Goal: Transaction & Acquisition: Purchase product/service

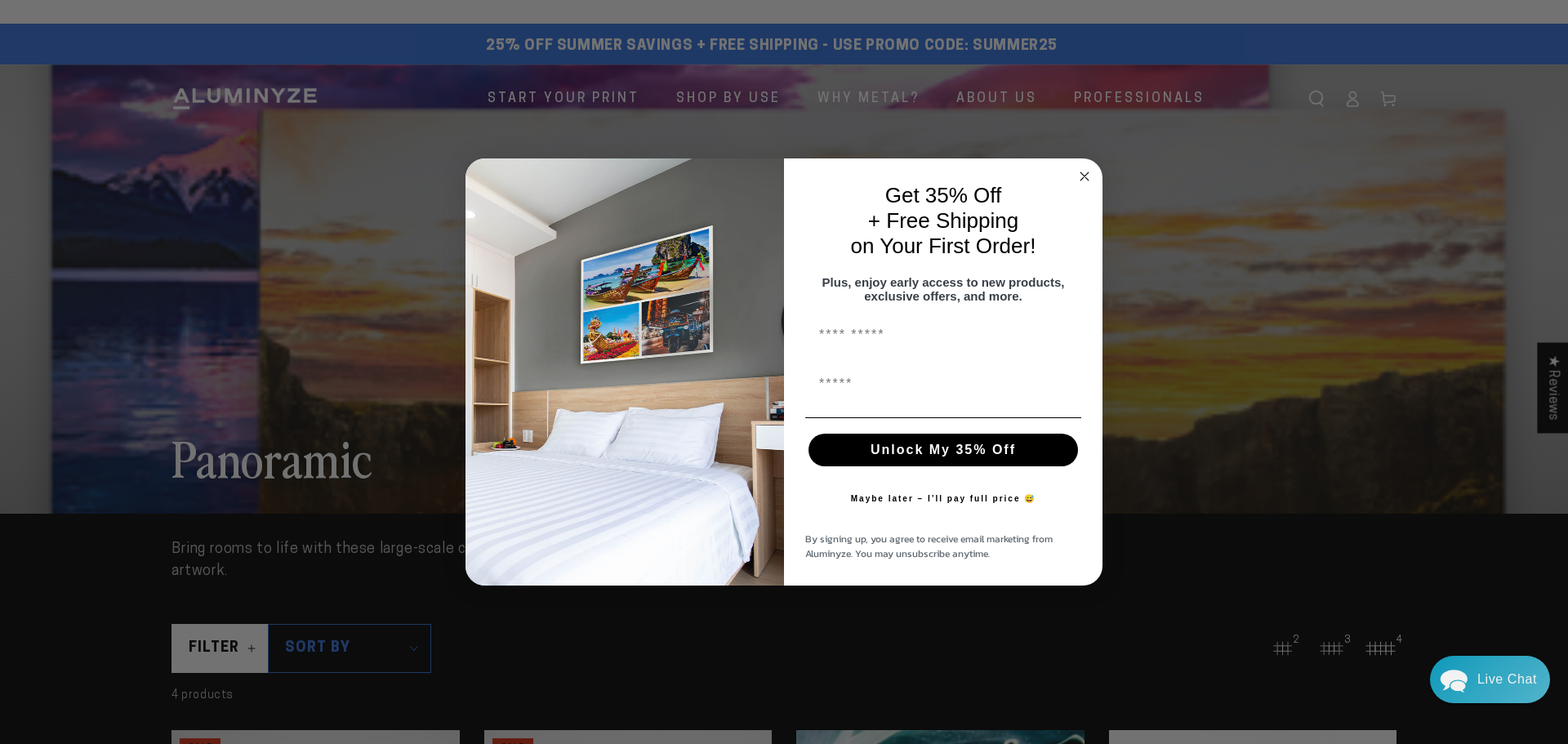
click at [1084, 167] on circle "Close dialog" at bounding box center [1085, 175] width 19 height 19
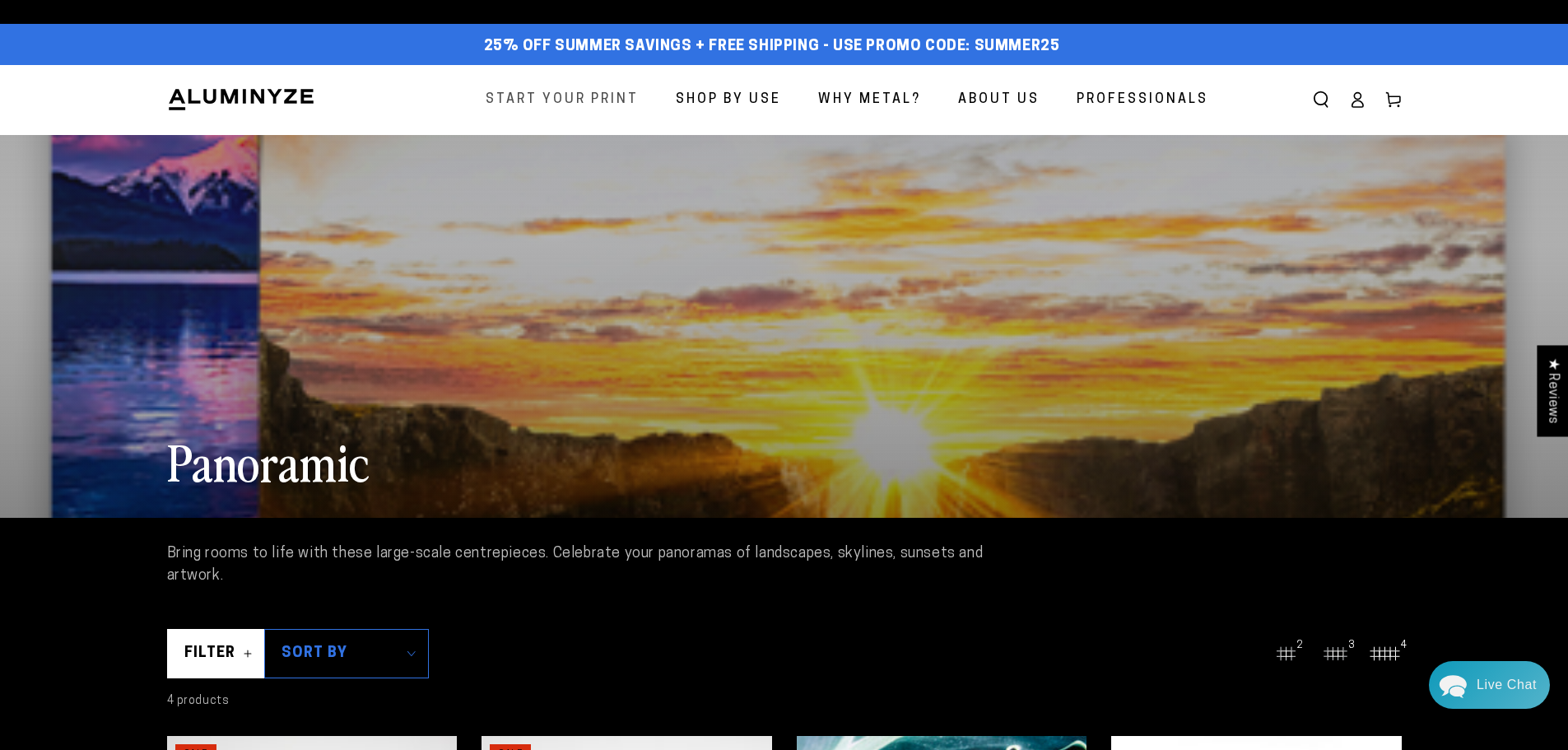
click at [542, 89] on span "Start Your Print" at bounding box center [562, 100] width 153 height 24
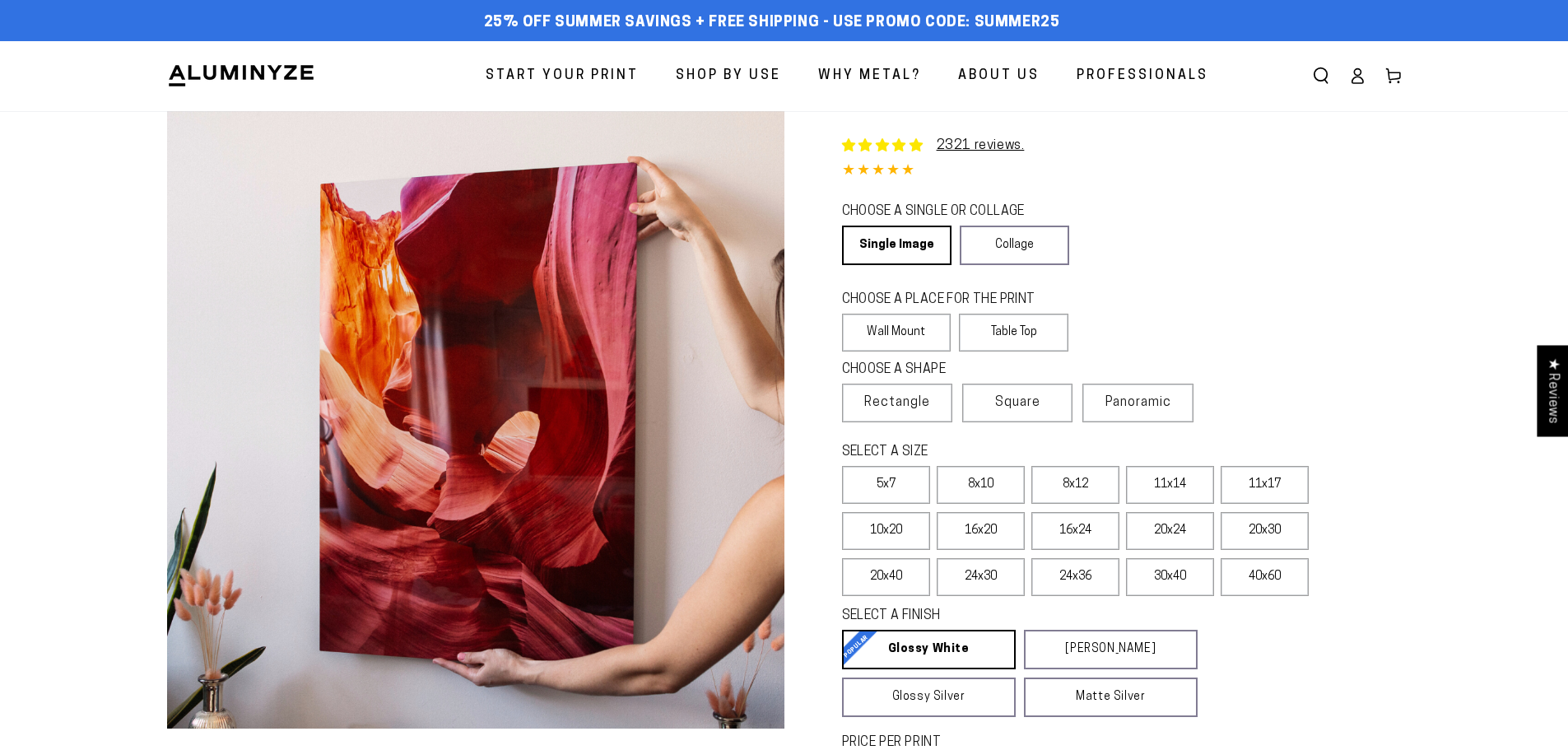
select select "**********"
click at [1143, 396] on span "Panoramic" at bounding box center [1139, 403] width 66 height 13
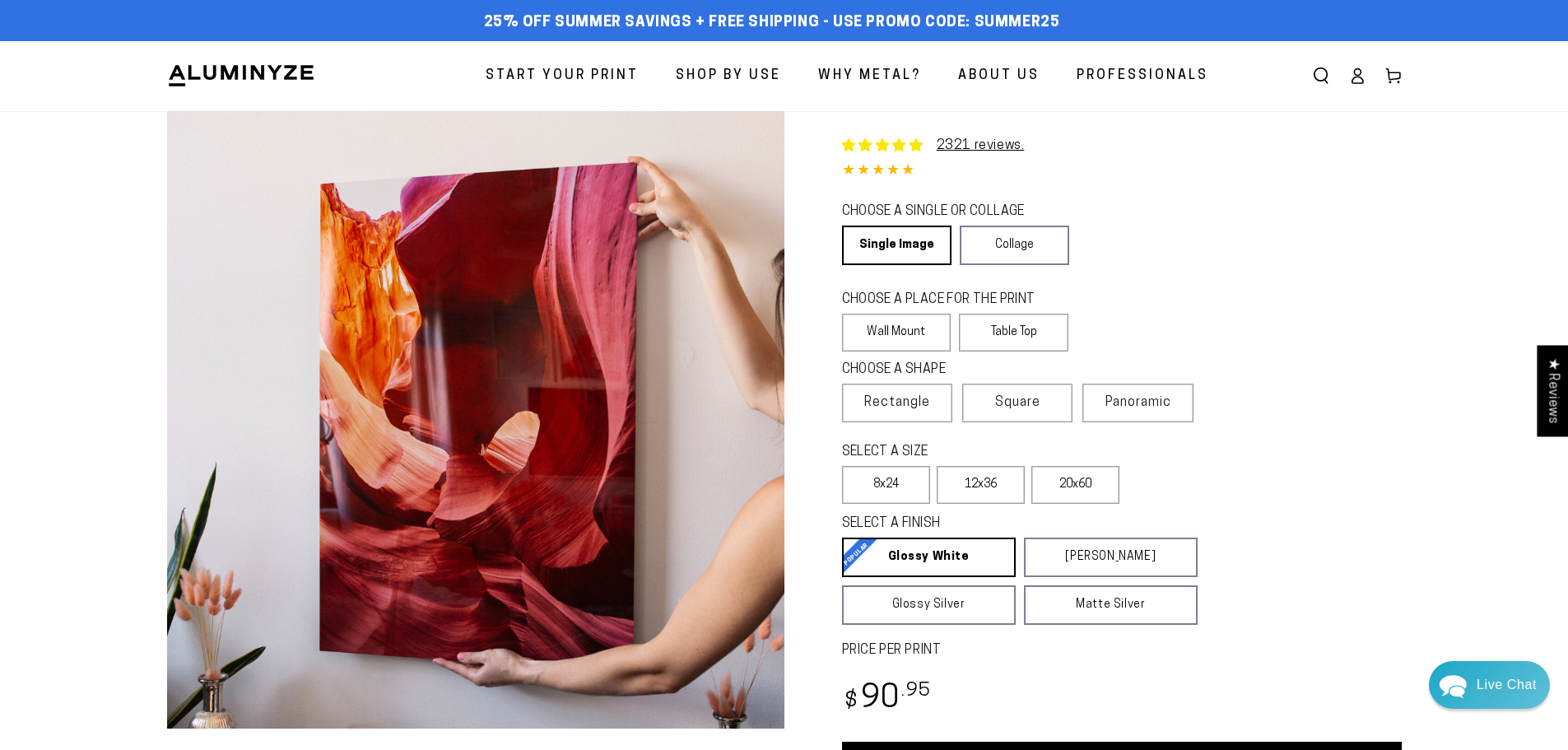
click at [1067, 481] on label "20x60" at bounding box center [1075, 485] width 88 height 38
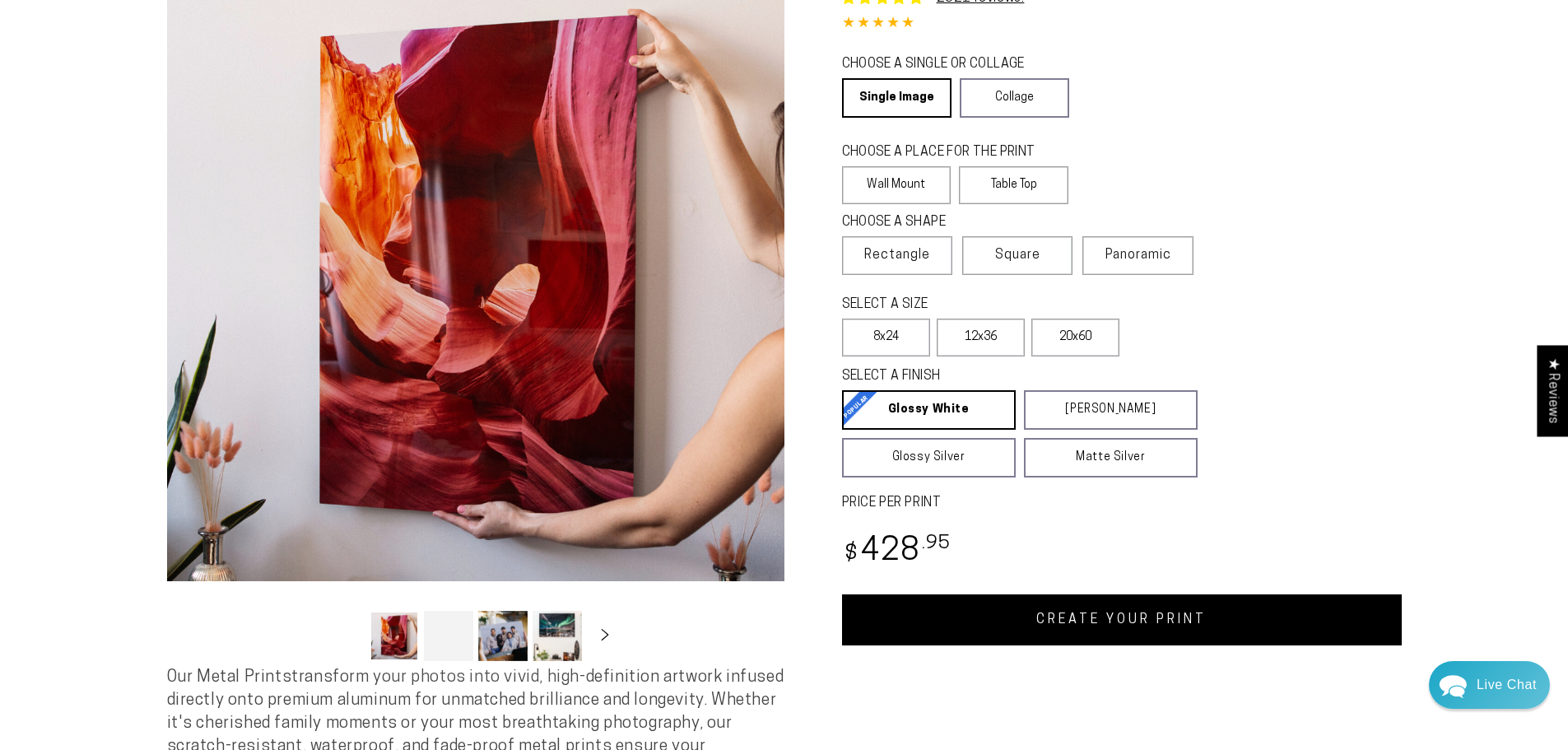
scroll to position [164, 0]
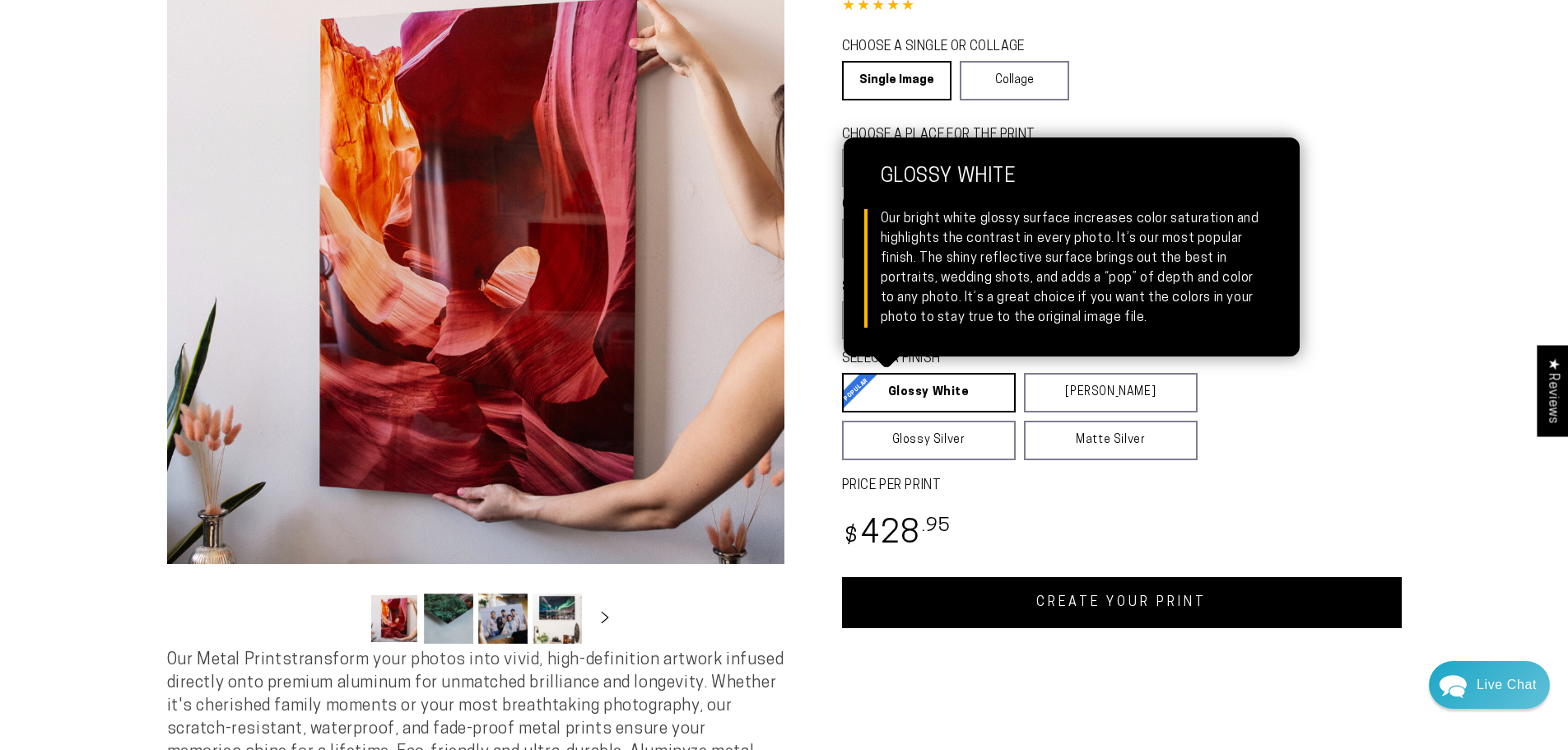
click at [950, 388] on link "Glossy White Glossy White Our bright white glossy surface increases color satur…" at bounding box center [929, 393] width 174 height 39
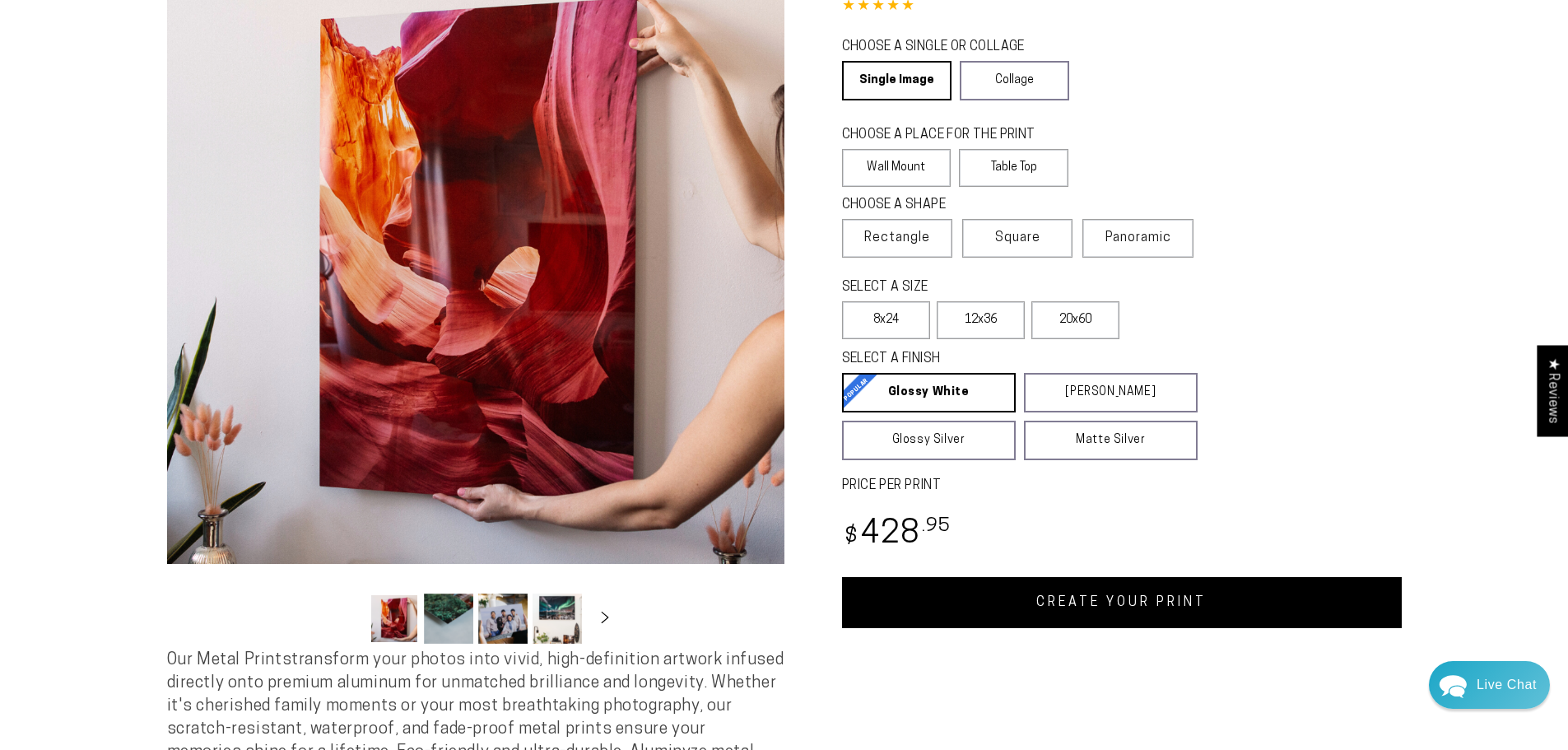
click at [991, 309] on label "12x36" at bounding box center [981, 321] width 88 height 38
click at [1181, 604] on link "CREATE YOUR PRINT" at bounding box center [1122, 603] width 560 height 51
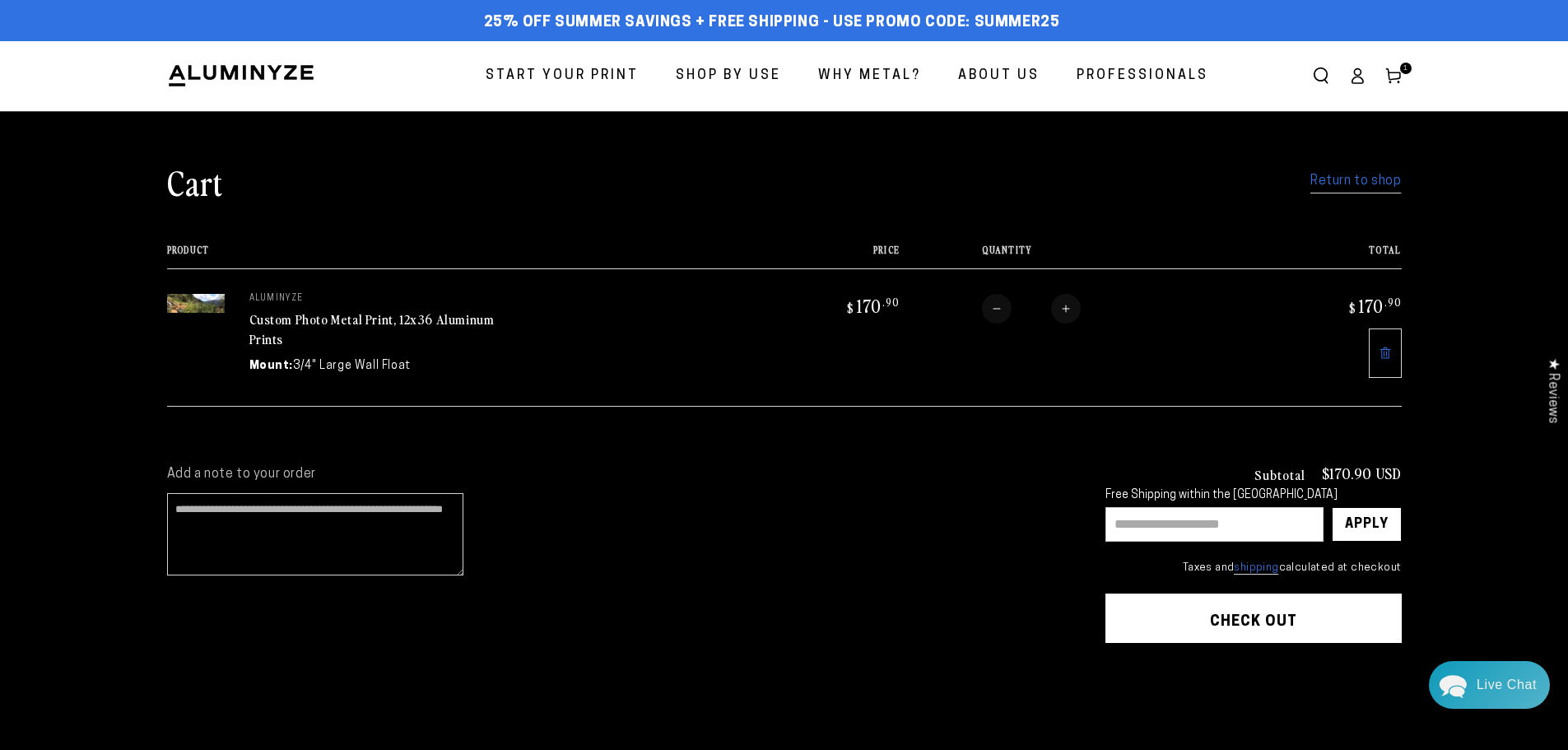
click at [1232, 523] on input "text" at bounding box center [1215, 524] width 218 height 35
type input "*"
type input "********"
click at [1393, 509] on div "Apply" at bounding box center [1366, 524] width 70 height 35
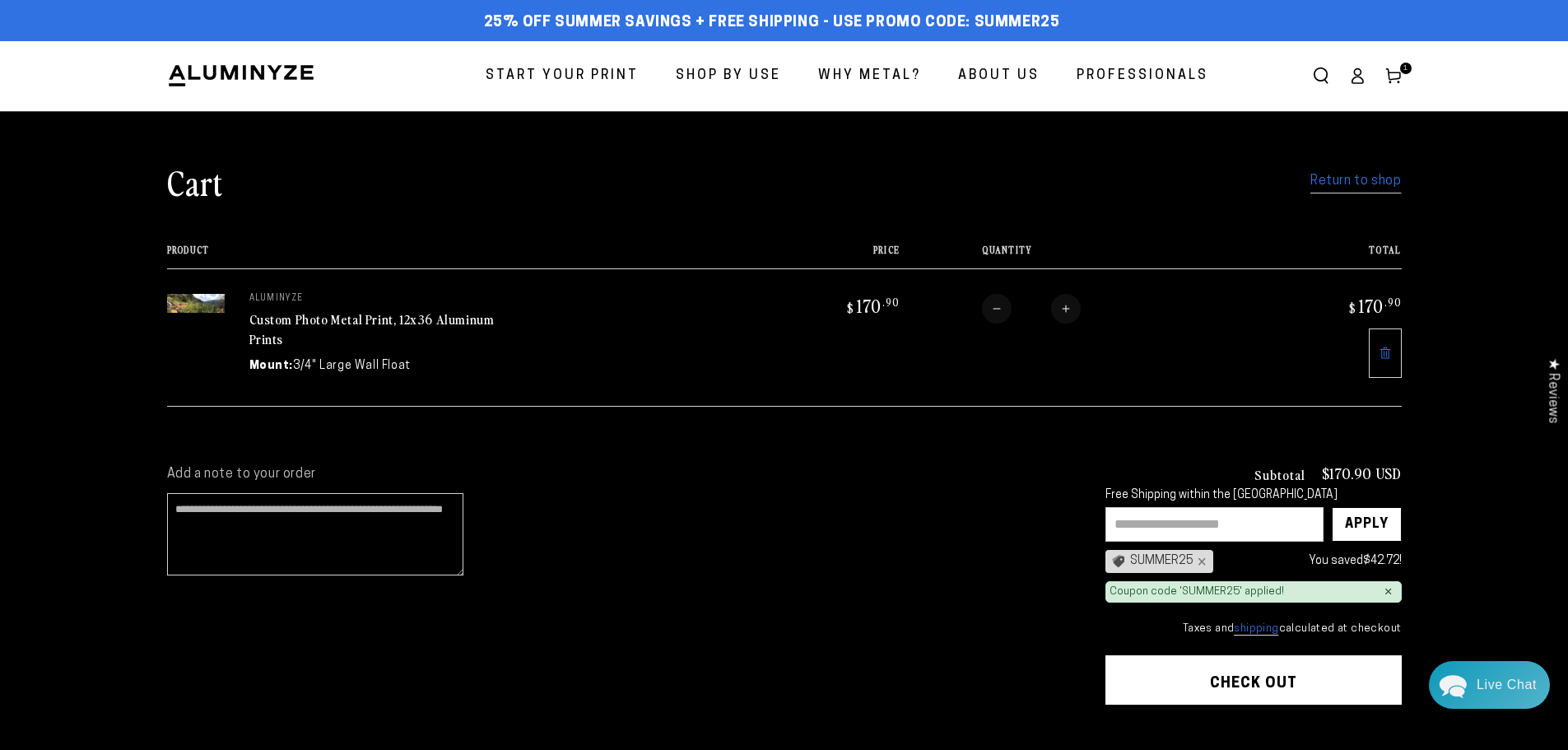
drag, startPoint x: 1332, startPoint y: 184, endPoint x: 1311, endPoint y: 190, distance: 21.8
click at [1332, 183] on link "Return to shop" at bounding box center [1355, 181] width 90 height 24
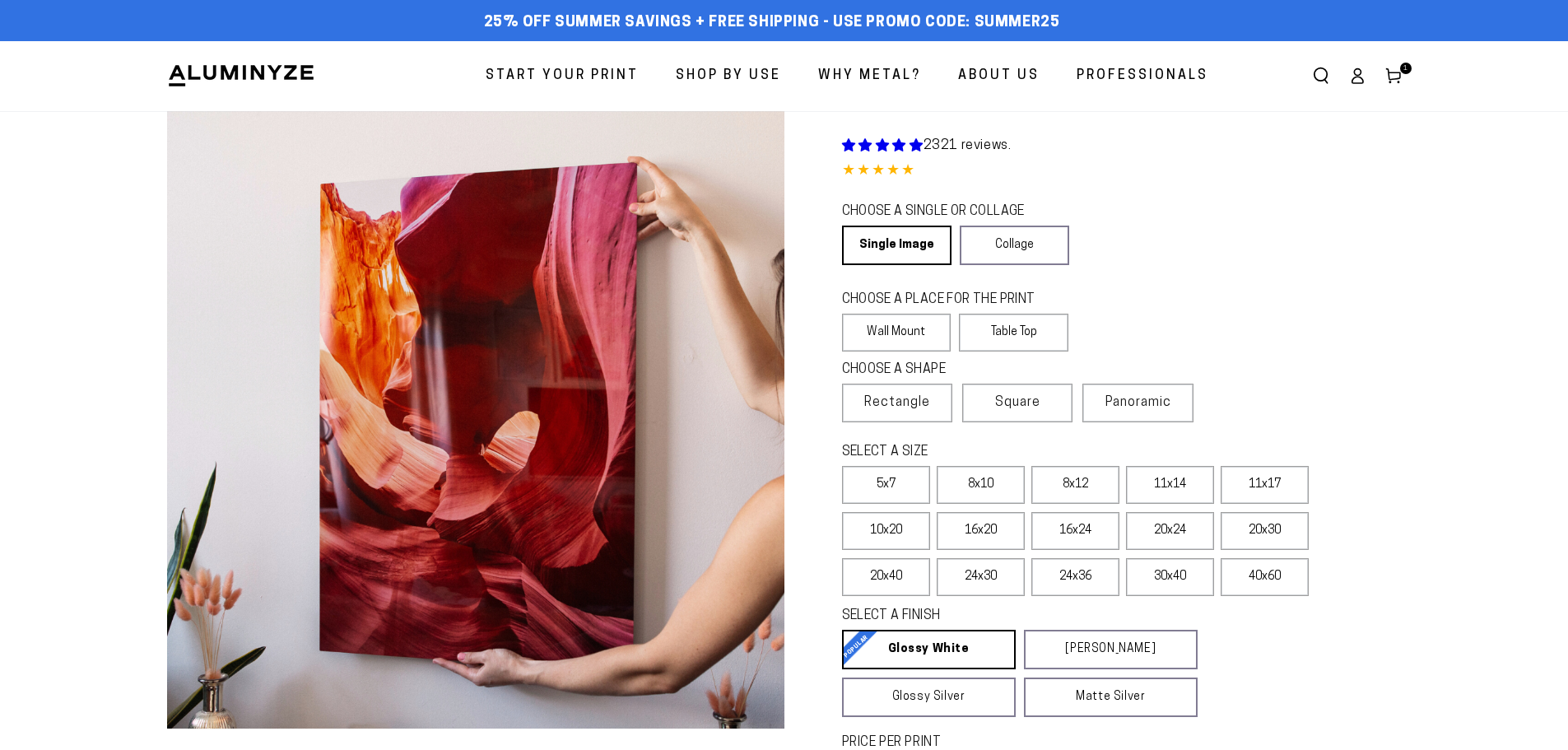
select select "**********"
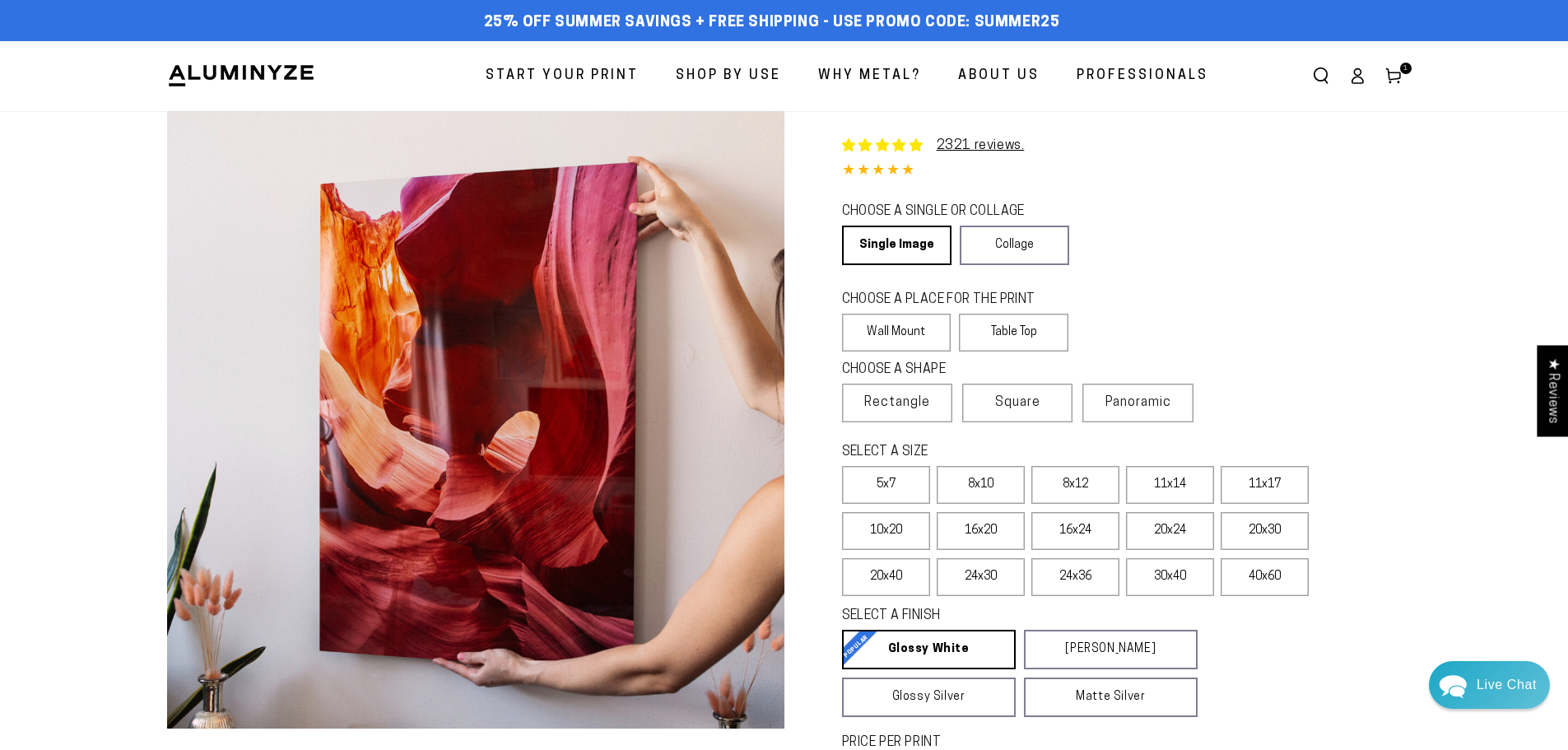
click at [1386, 64] on link "Cart 1 1 item" at bounding box center [1393, 76] width 37 height 37
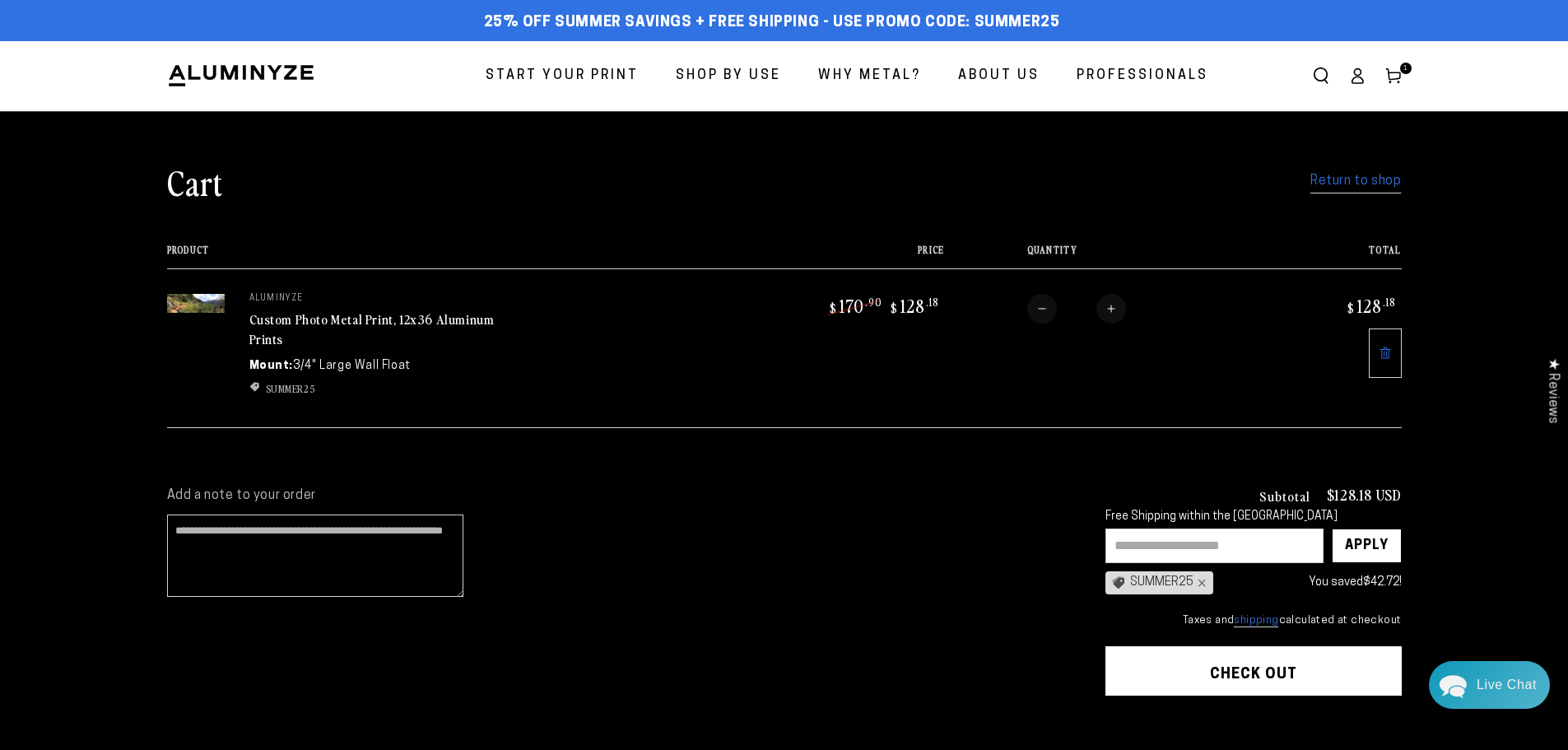
click at [300, 321] on link "Custom Photo Metal Print, 12x36 Aluminum Prints" at bounding box center [371, 329] width 245 height 39
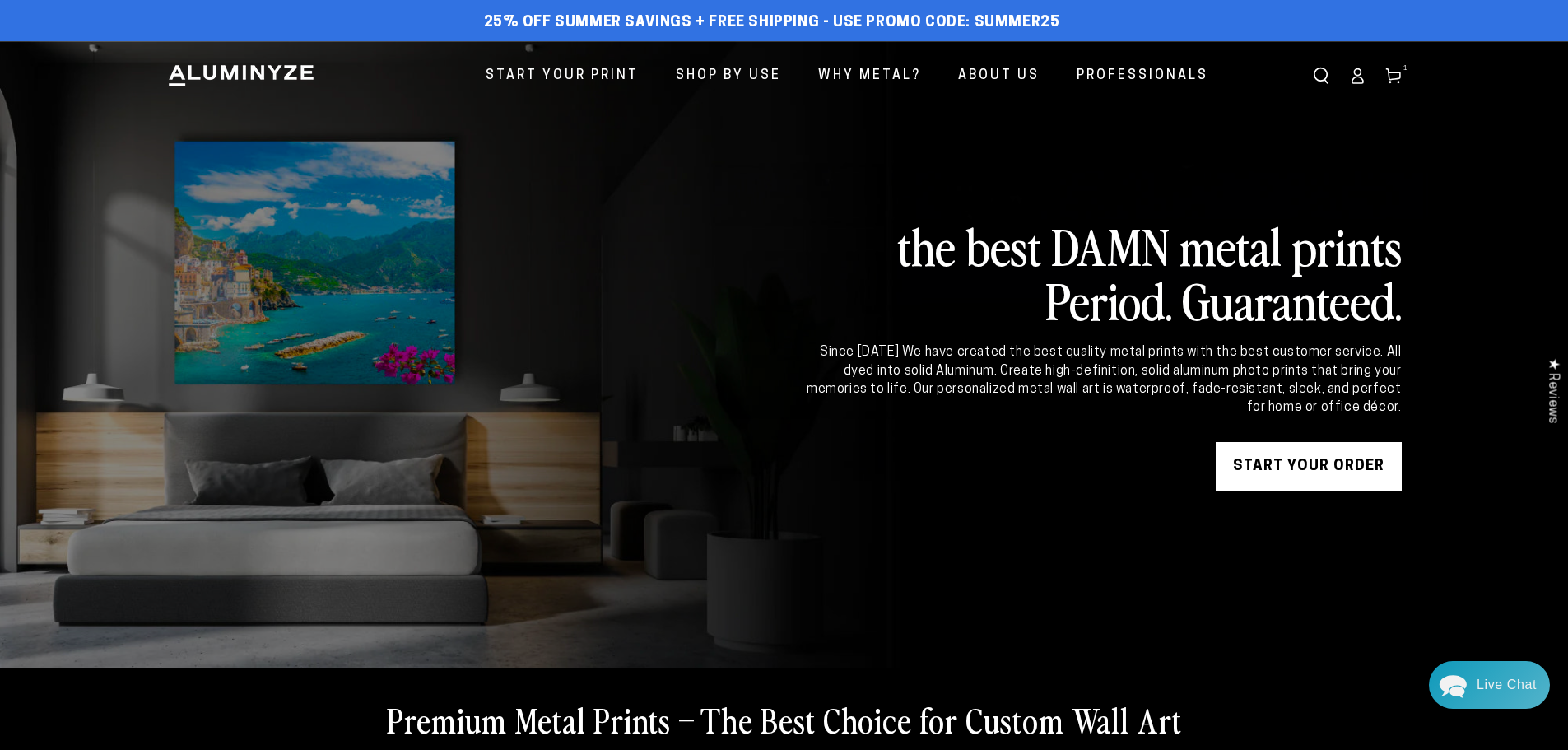
click at [1406, 78] on link "Cart 1 1 item" at bounding box center [1393, 76] width 37 height 37
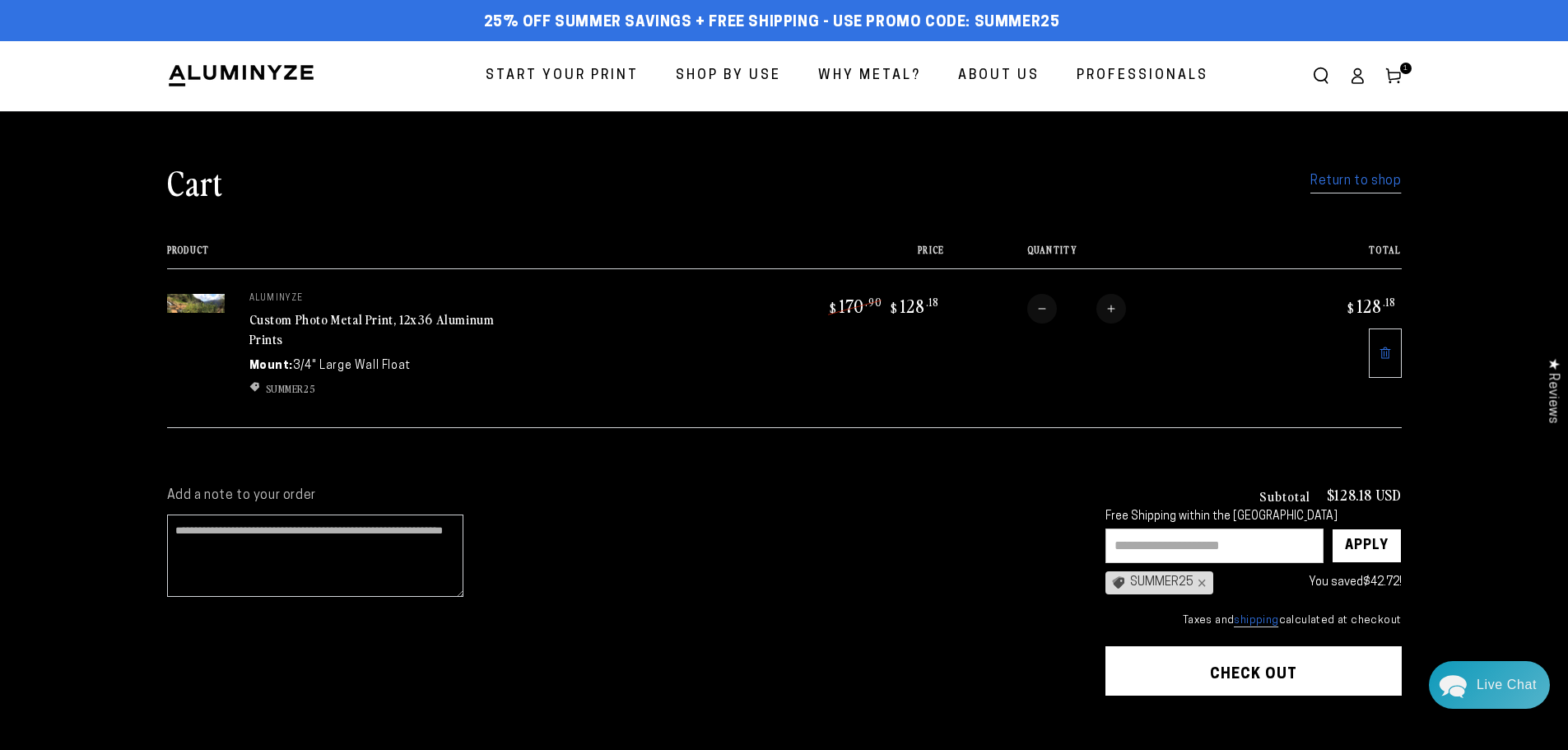
click at [1390, 352] on icon at bounding box center [1385, 353] width 13 height 13
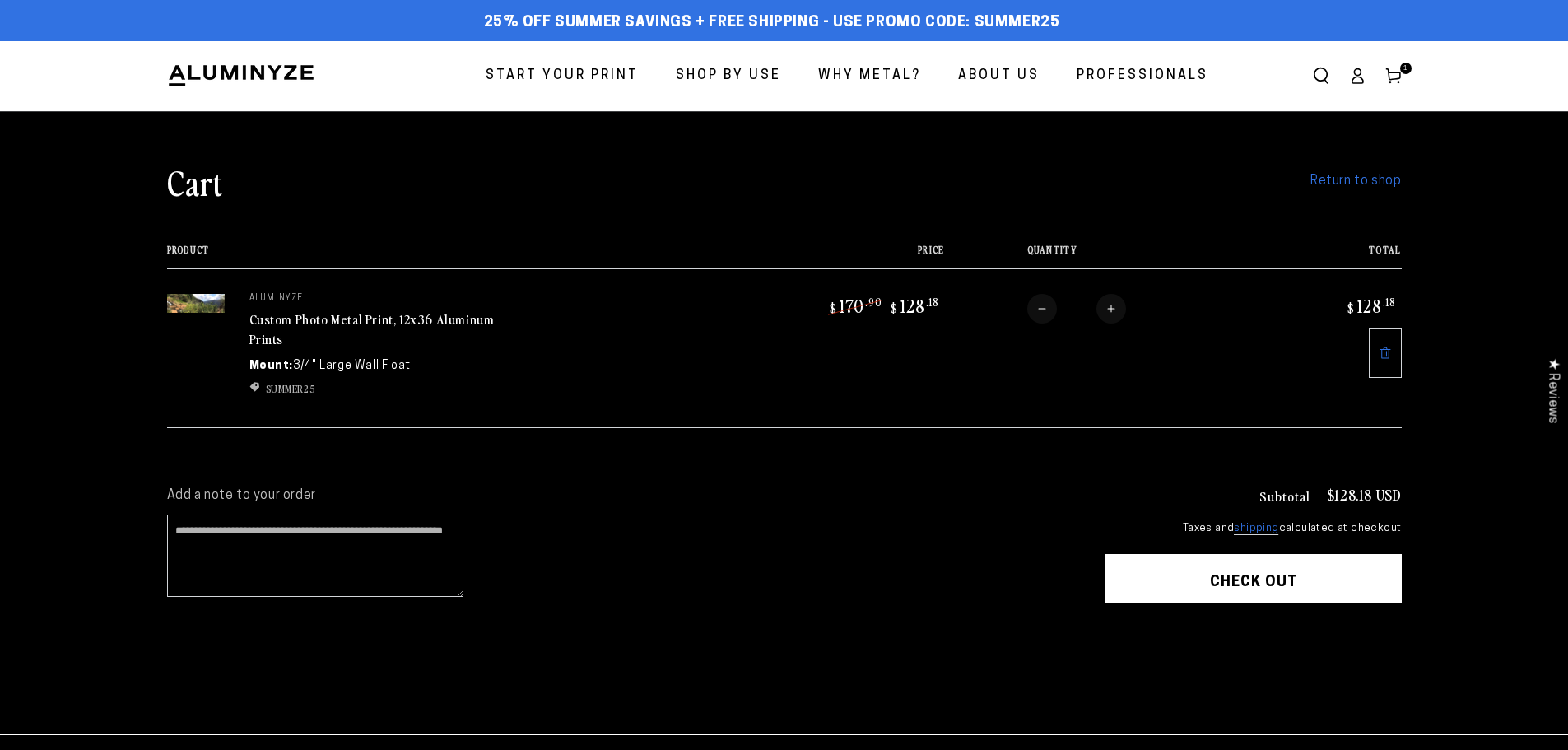
click at [270, 69] on img at bounding box center [241, 76] width 148 height 25
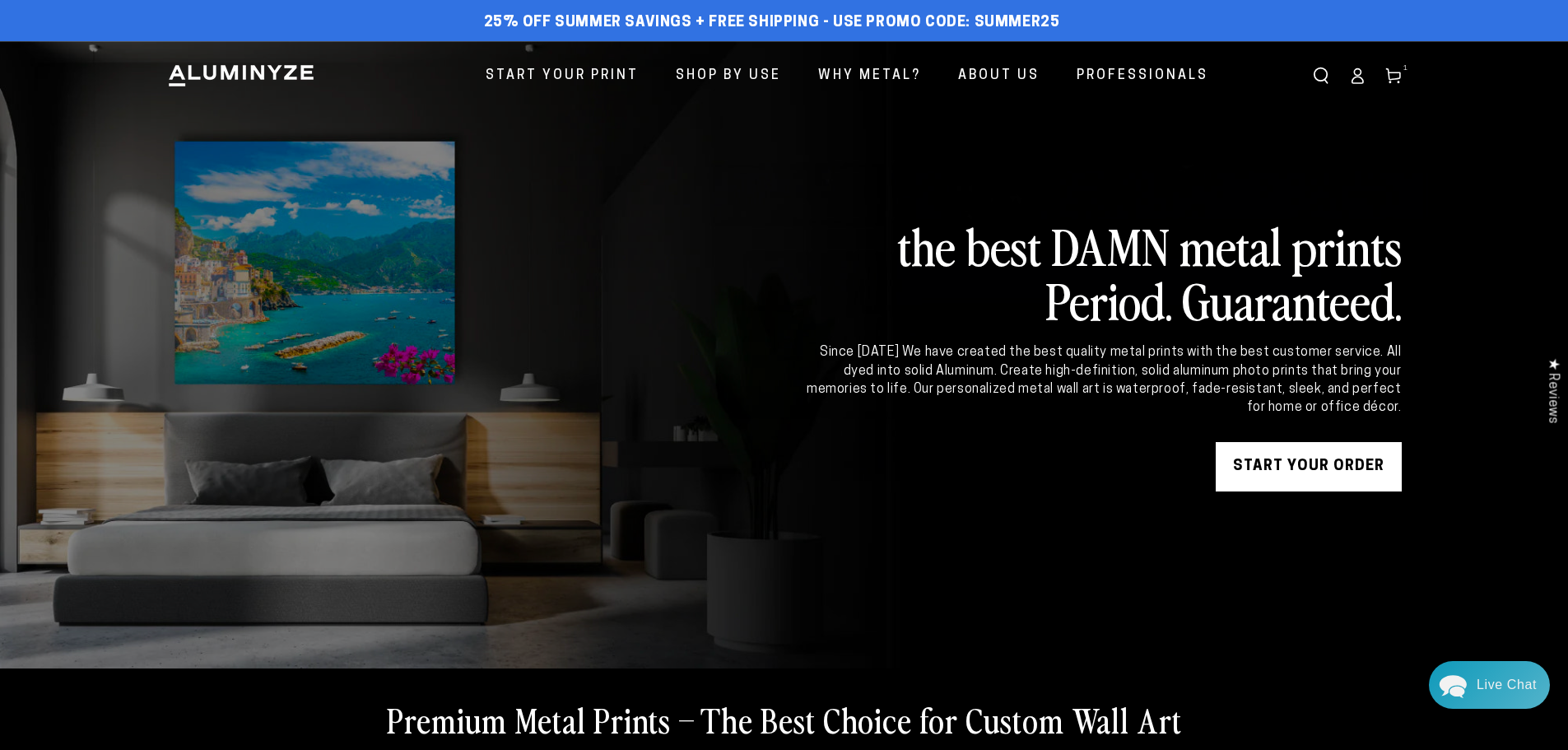
click at [1398, 75] on icon at bounding box center [1393, 76] width 16 height 16
click at [1389, 79] on use at bounding box center [1392, 76] width 14 height 15
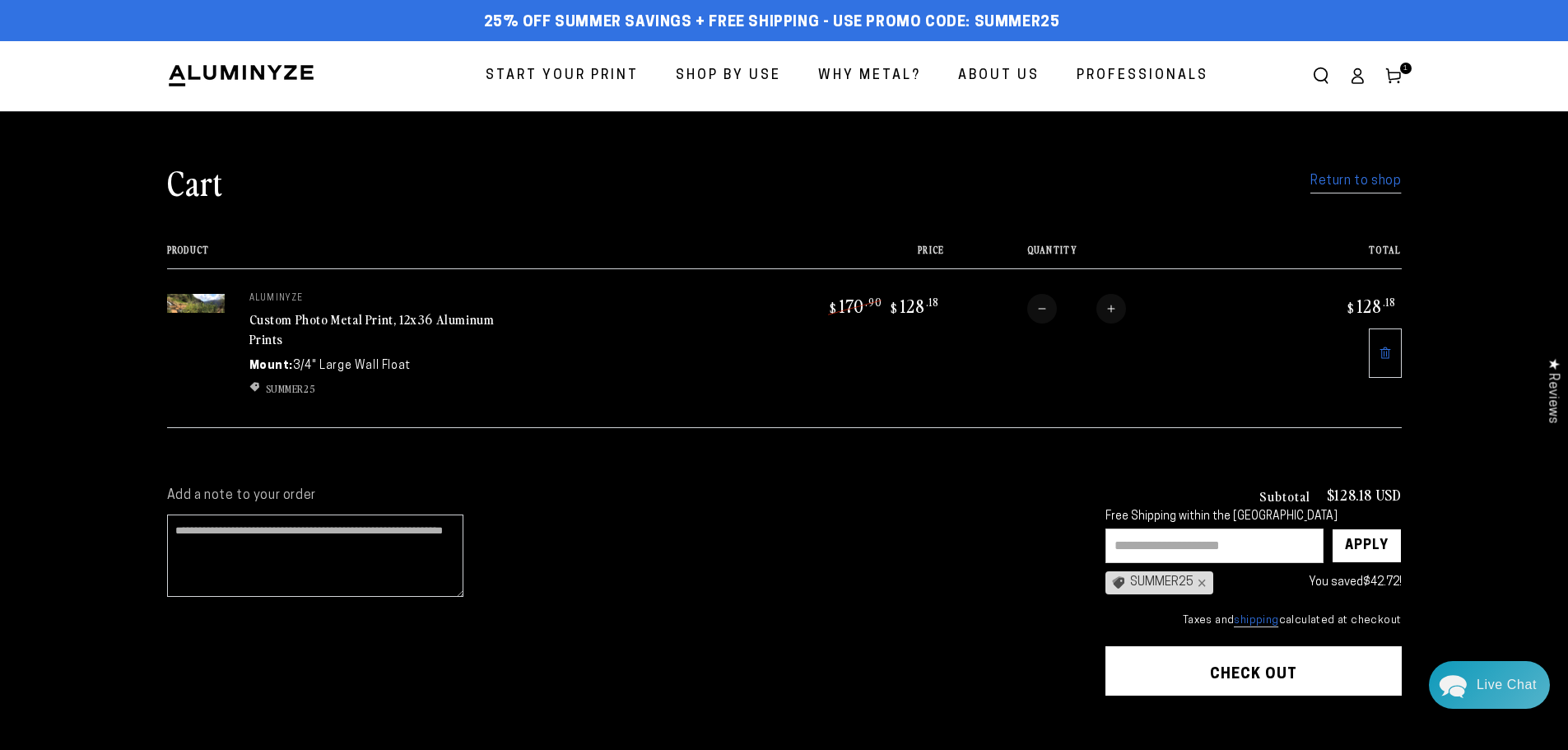
click at [1392, 355] on link at bounding box center [1385, 353] width 33 height 49
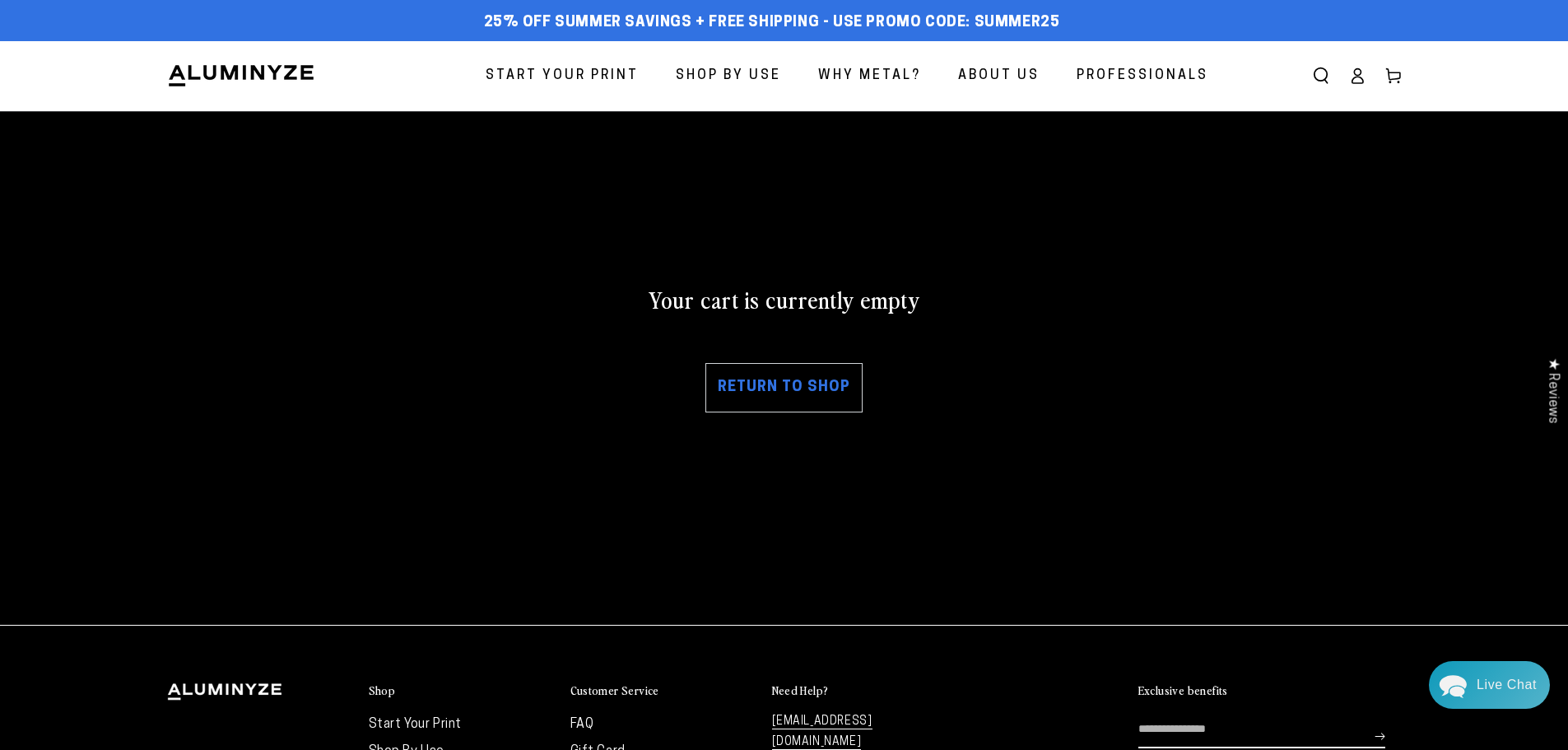
click at [535, 66] on span "Start Your Print" at bounding box center [562, 76] width 153 height 24
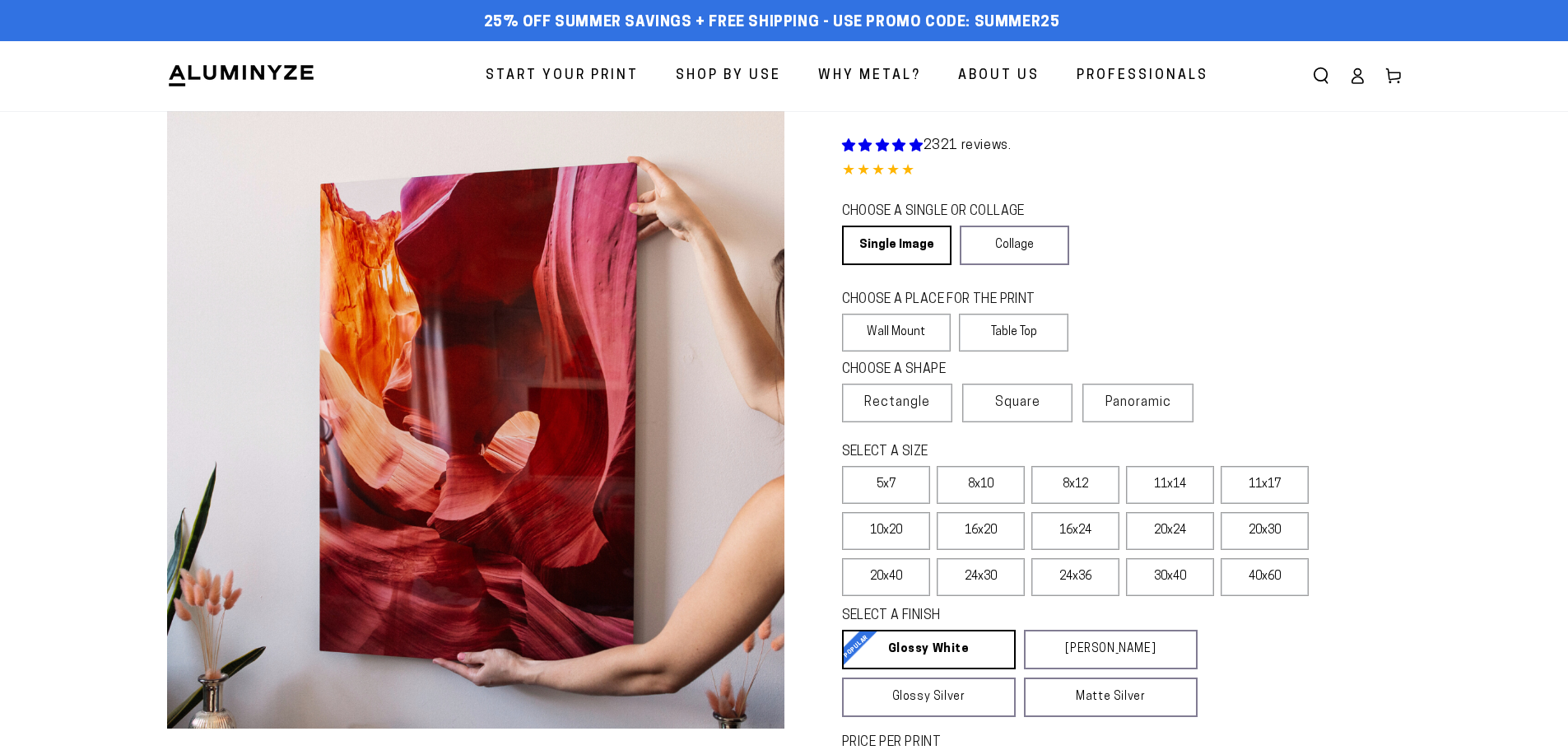
select select "**********"
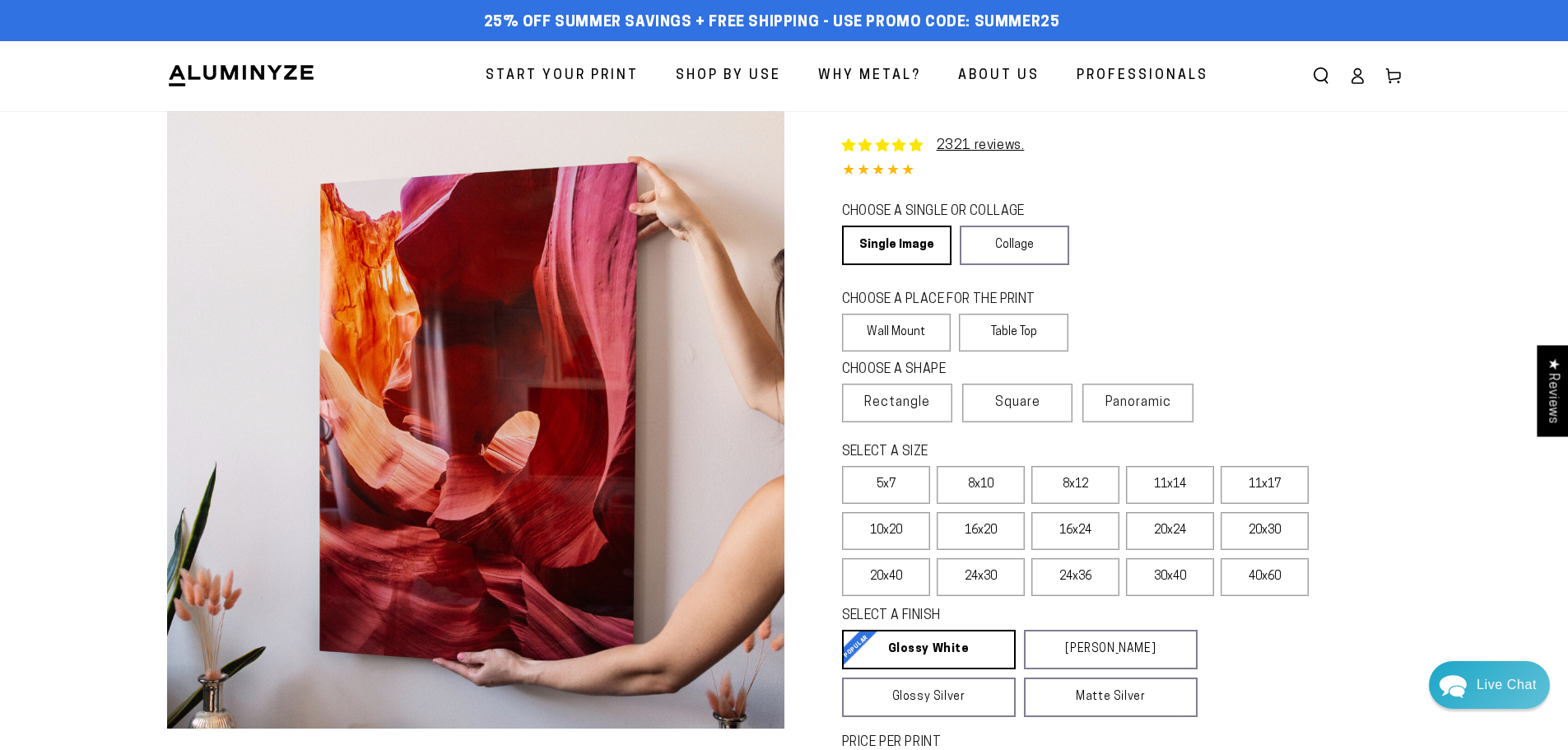
click at [895, 575] on label "20x40" at bounding box center [886, 577] width 88 height 38
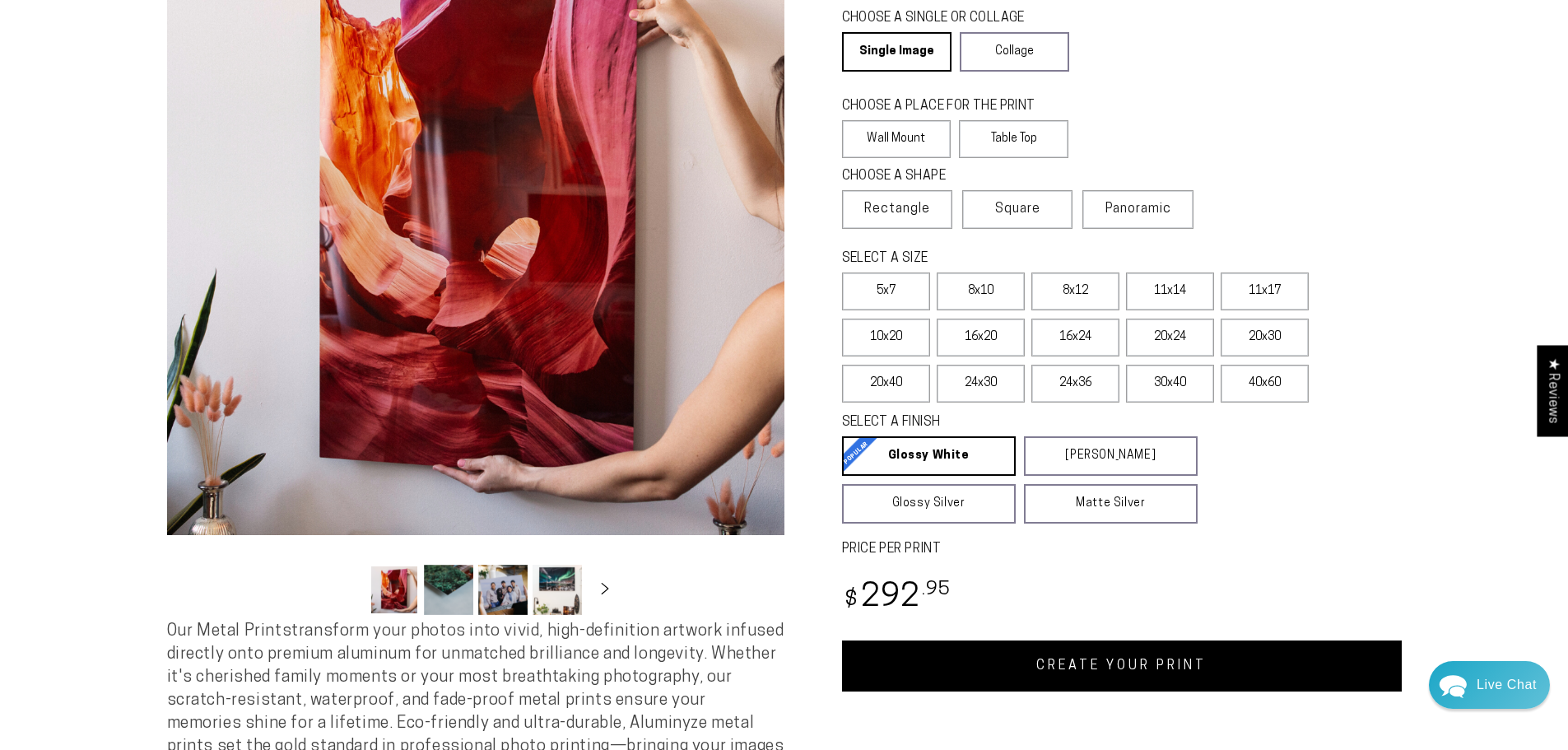
scroll to position [164, 0]
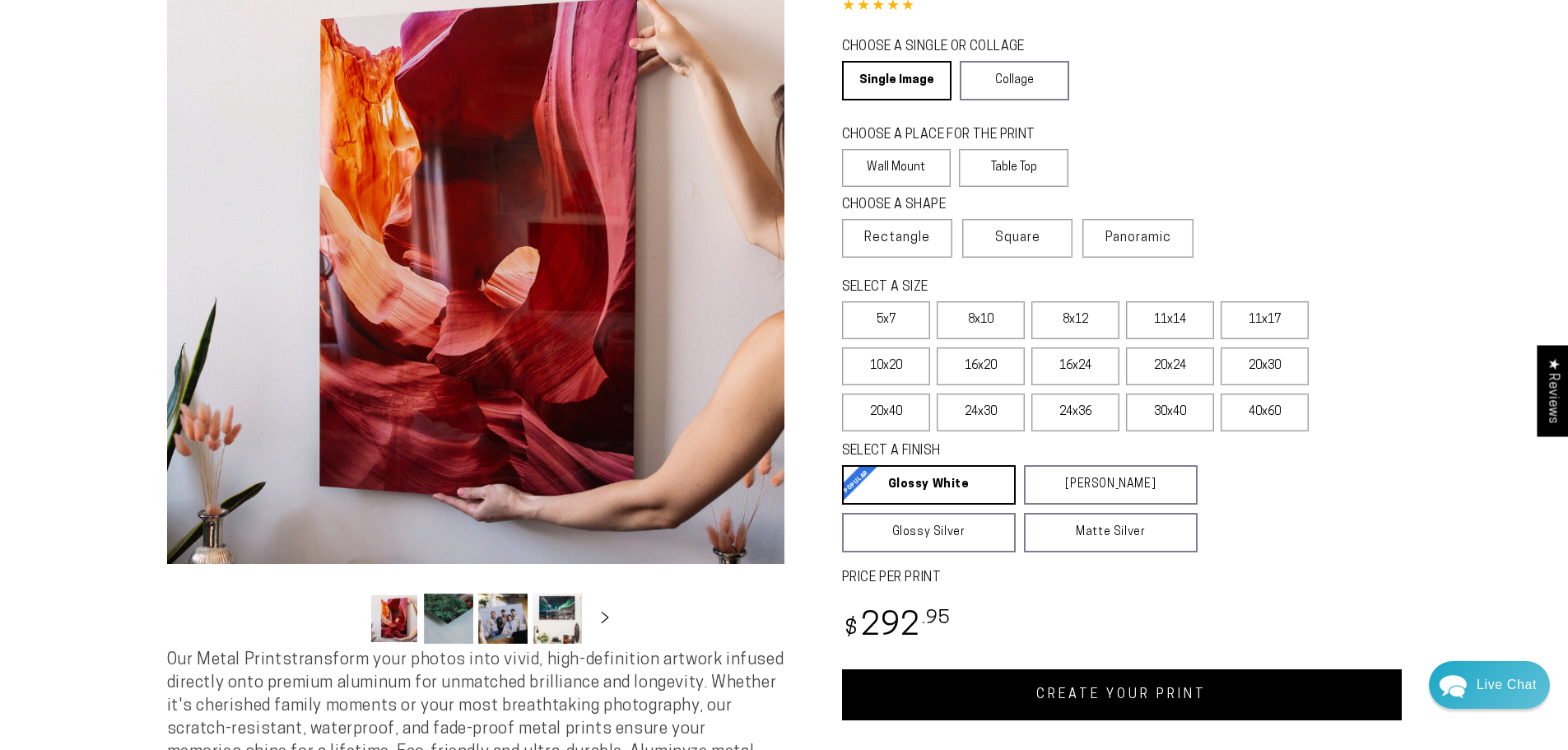
click at [1157, 247] on label "Panoramic" at bounding box center [1138, 238] width 111 height 38
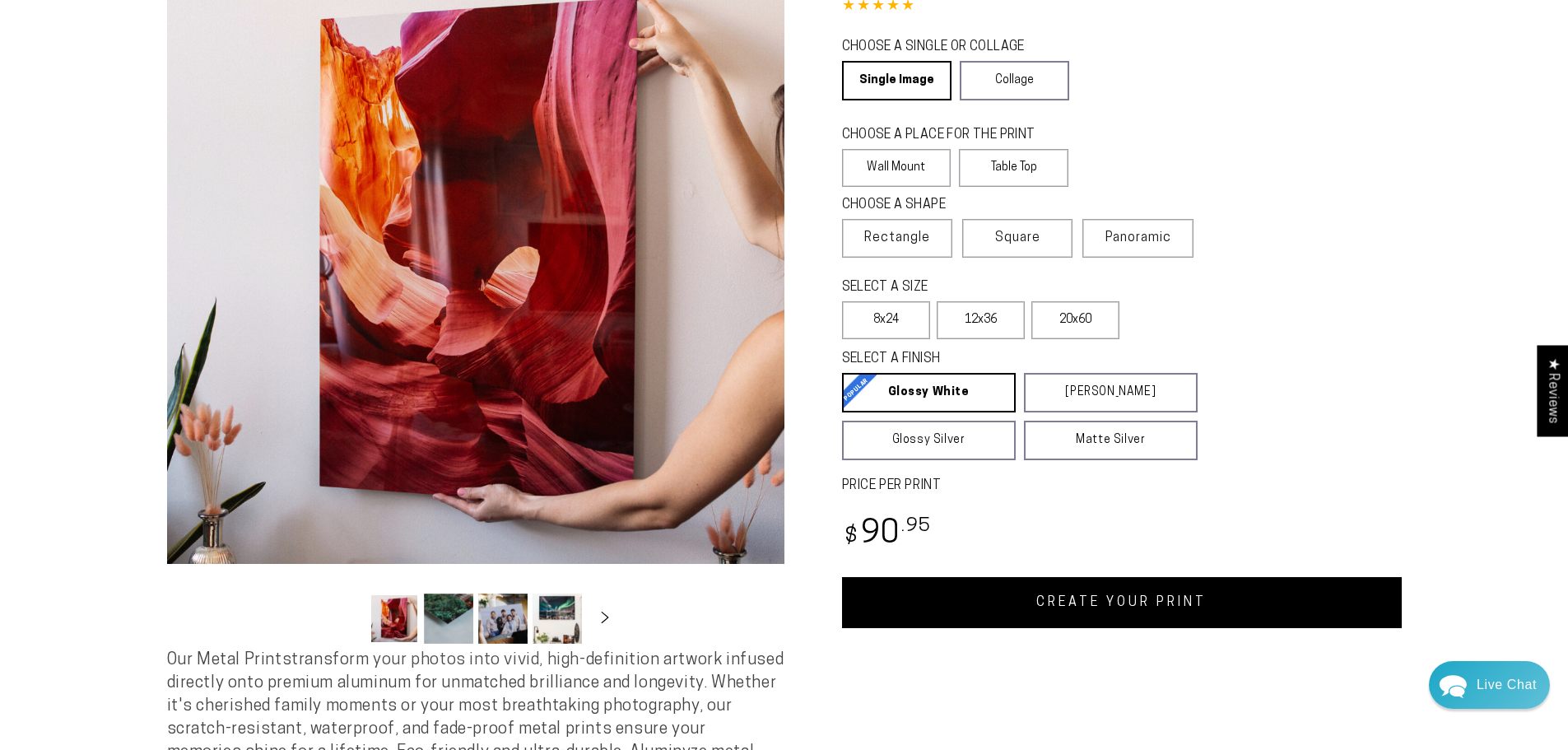
click at [1000, 327] on label "12x36" at bounding box center [981, 321] width 88 height 38
click at [1149, 608] on link "CREATE YOUR PRINT" at bounding box center [1122, 603] width 560 height 51
select select "**********"
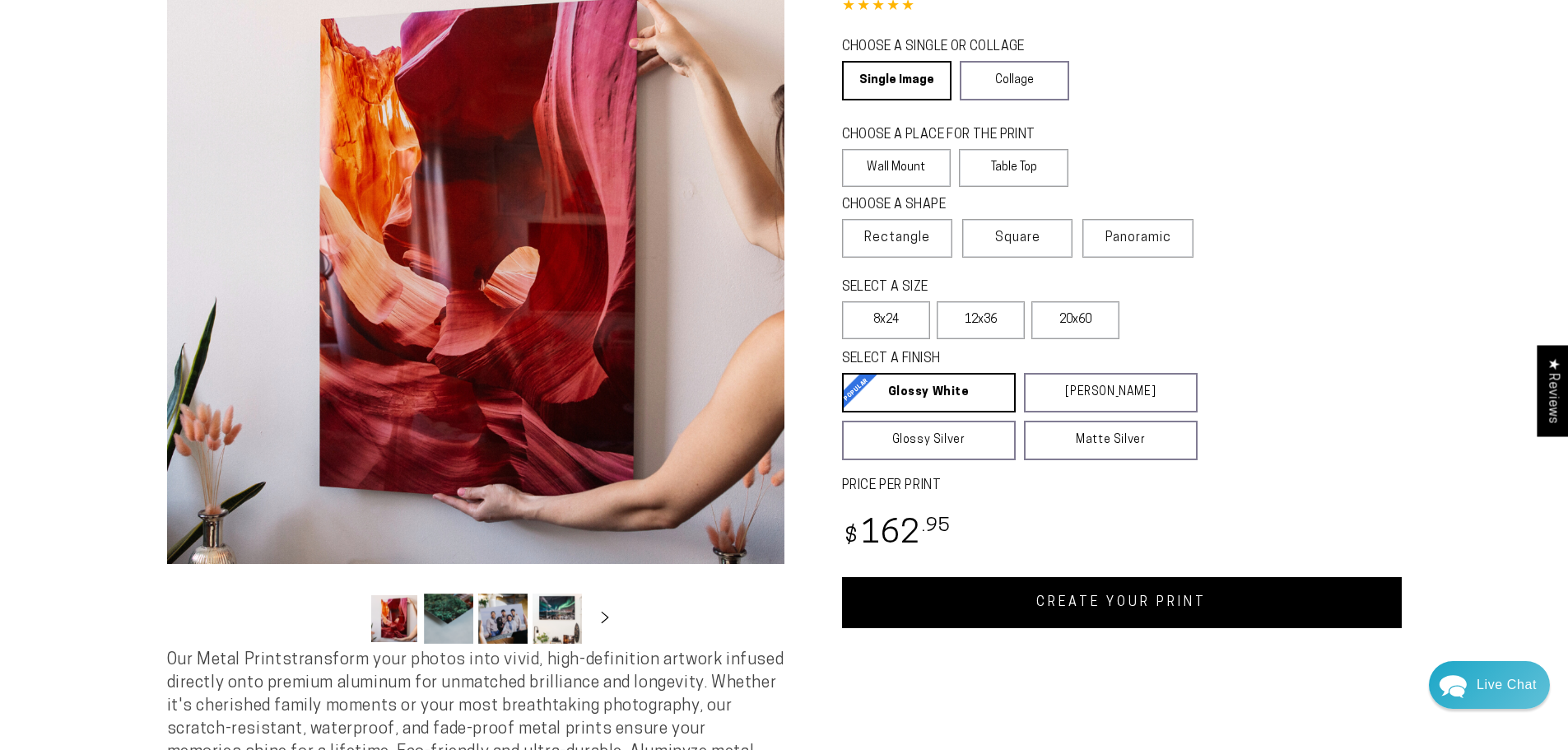
click at [1147, 607] on link "CREATE YOUR PRINT" at bounding box center [1122, 603] width 560 height 51
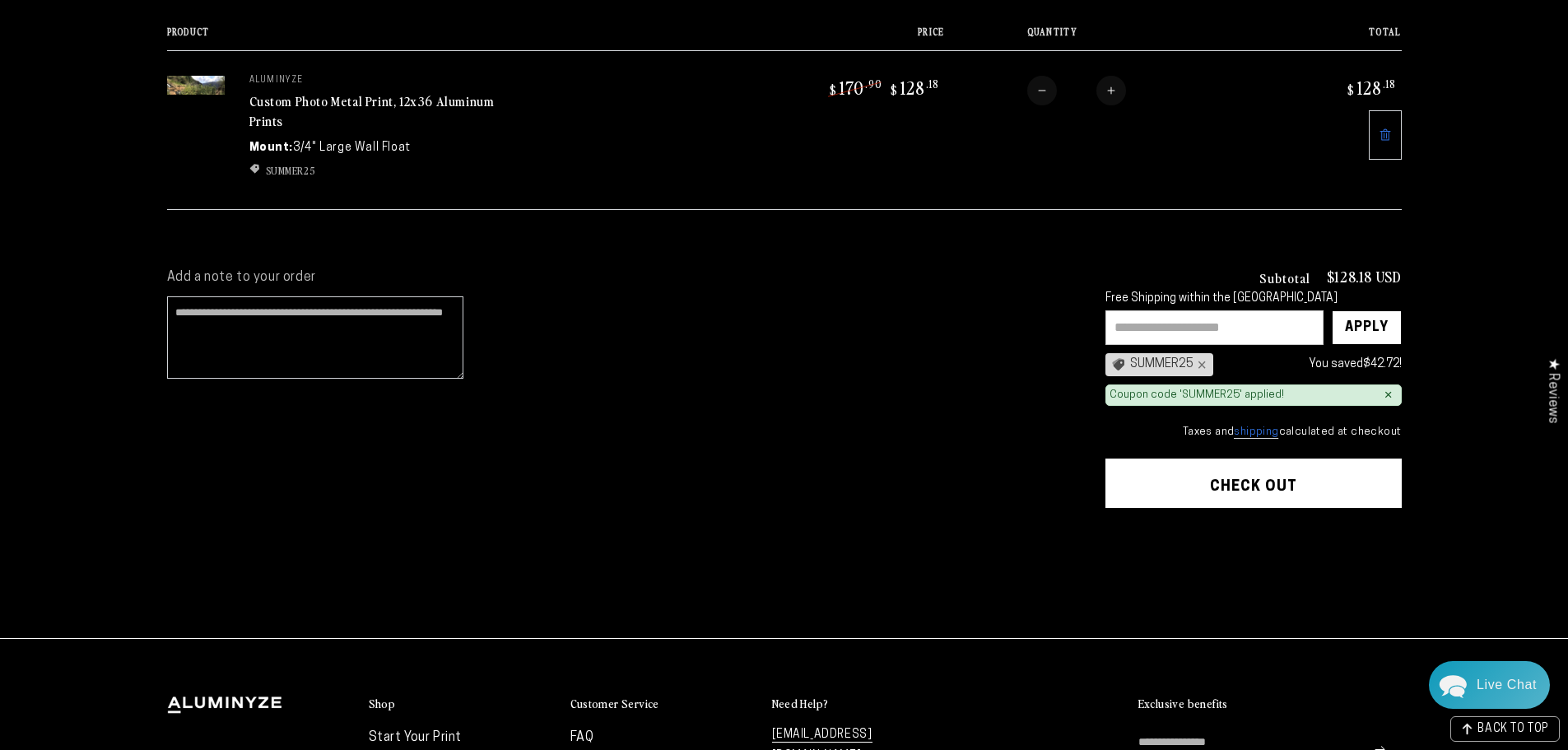
scroll to position [247, 0]
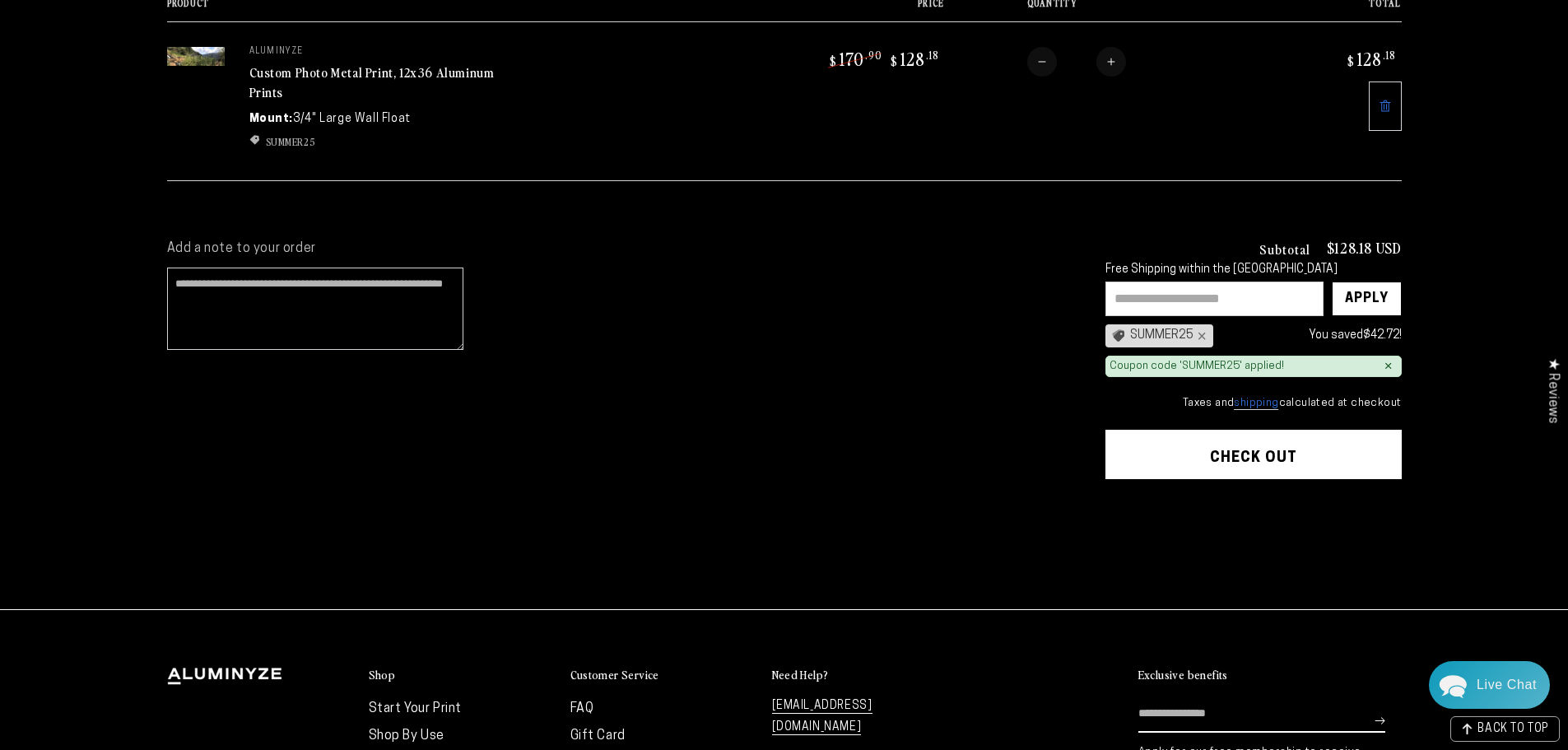
click at [1310, 446] on button "Check out" at bounding box center [1254, 454] width 296 height 49
